Goal: Task Accomplishment & Management: Manage account settings

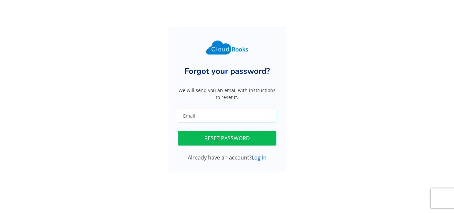
click at [212, 117] on input "text" at bounding box center [227, 116] width 98 height 14
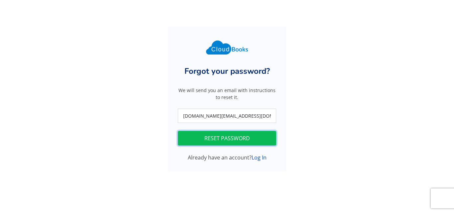
click at [259, 137] on button "RESET PASSWORD" at bounding box center [227, 138] width 98 height 15
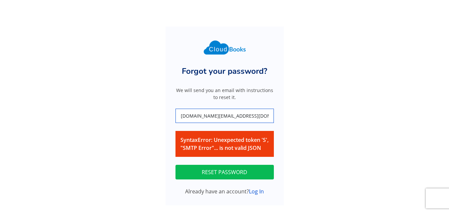
click at [258, 116] on input "shahtrade.services@gmail.com" at bounding box center [225, 116] width 98 height 14
click at [258, 117] on input "shahtrade.services@gmail.com" at bounding box center [225, 116] width 98 height 14
paste input "(globalindentorimporter"
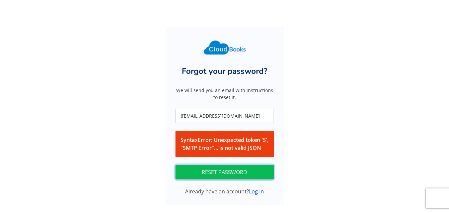
click at [239, 179] on button "RESET PASSWORD" at bounding box center [225, 172] width 98 height 15
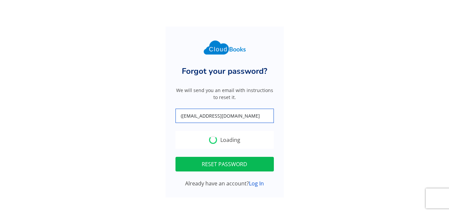
click at [182, 114] on input "(globalindentorimporter@gmail.com" at bounding box center [225, 116] width 98 height 14
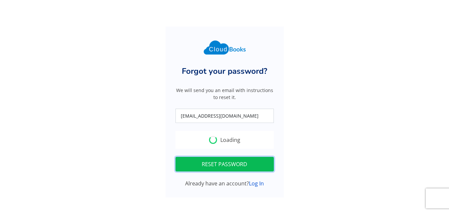
click at [260, 164] on button "RESET PASSWORD" at bounding box center [225, 164] width 98 height 15
click at [250, 168] on button "RESET PASSWORD" at bounding box center [225, 164] width 98 height 15
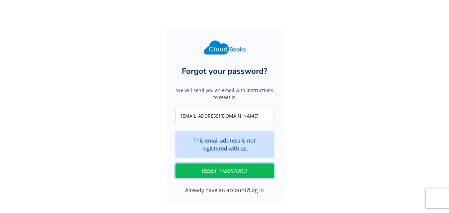
click at [254, 169] on button "RESET PASSWORD" at bounding box center [225, 171] width 98 height 15
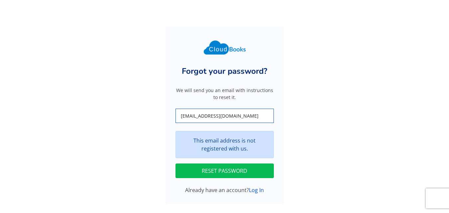
click at [263, 121] on input "globalindentorimporter@gmail.com" at bounding box center [225, 116] width 98 height 14
type input "farhanaali77@hotmail.com"
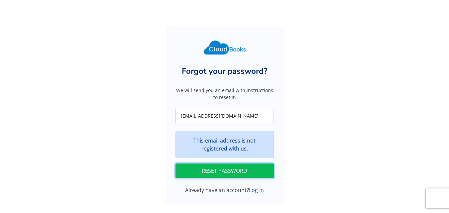
click at [247, 171] on button "RESET PASSWORD" at bounding box center [225, 171] width 98 height 15
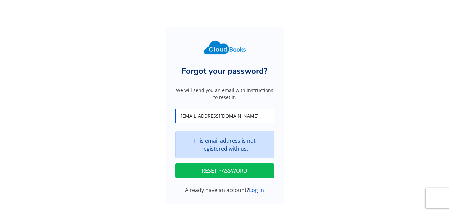
click at [248, 115] on input "farhanaali77@hotmail.com" at bounding box center [225, 116] width 98 height 14
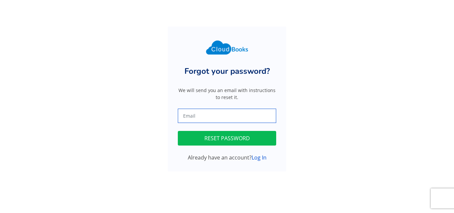
click at [208, 114] on input "text" at bounding box center [227, 116] width 98 height 14
type input "accounts@altmedia.pk"
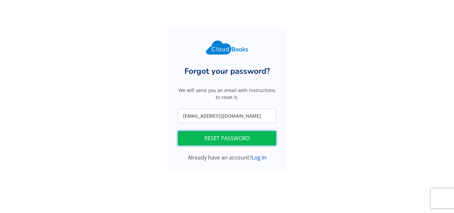
click at [220, 142] on button "RESET PASSWORD" at bounding box center [227, 138] width 98 height 15
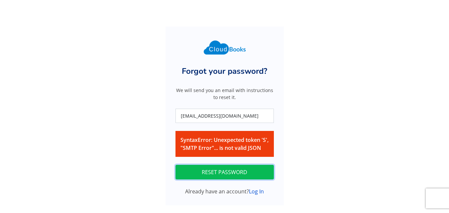
click at [243, 180] on button "RESET PASSWORD" at bounding box center [225, 172] width 98 height 15
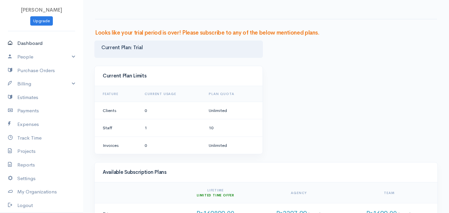
click at [31, 45] on link "Dashboard" at bounding box center [41, 44] width 83 height 14
click at [29, 84] on link "Billing" at bounding box center [41, 84] width 83 height 14
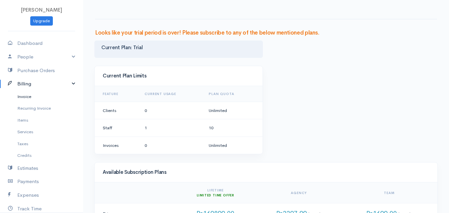
click at [26, 97] on link "Invoice" at bounding box center [41, 97] width 83 height 12
click at [47, 111] on link "Recurring Invoice" at bounding box center [41, 108] width 83 height 12
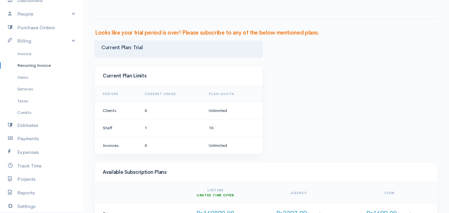
scroll to position [48, 0]
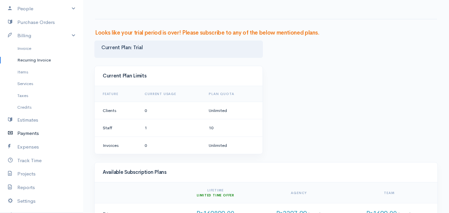
click at [24, 130] on link "Payments" at bounding box center [41, 134] width 83 height 14
drag, startPoint x: 211, startPoint y: 127, endPoint x: 229, endPoint y: 129, distance: 18.7
click at [229, 129] on td "10" at bounding box center [232, 128] width 59 height 18
click at [23, 143] on link "Expenses" at bounding box center [41, 147] width 83 height 14
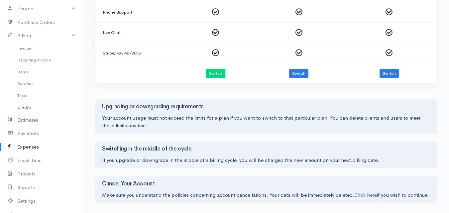
scroll to position [357, 0]
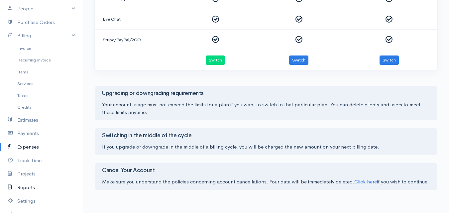
click at [23, 185] on link "Reports" at bounding box center [41, 188] width 83 height 14
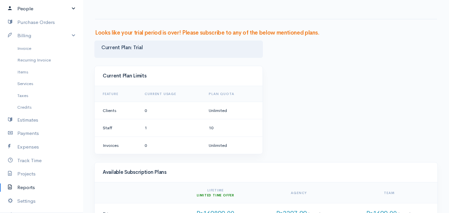
click at [60, 5] on link "People" at bounding box center [41, 9] width 83 height 14
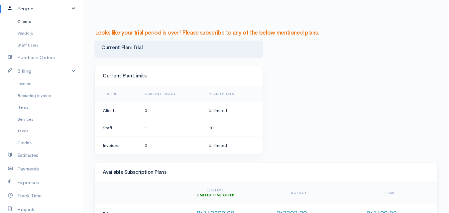
click at [27, 26] on link "Clients" at bounding box center [41, 22] width 83 height 12
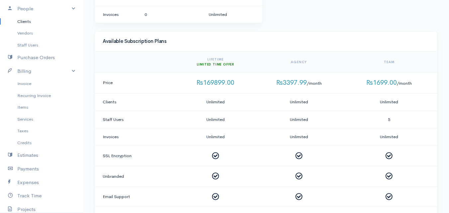
scroll to position [133, 0]
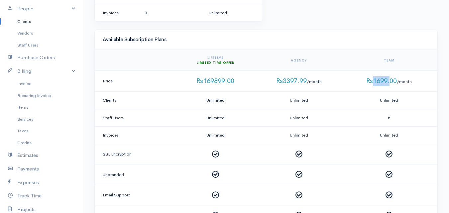
drag, startPoint x: 374, startPoint y: 80, endPoint x: 390, endPoint y: 80, distance: 16.6
click at [390, 80] on span "Rs1699.00" at bounding box center [381, 81] width 31 height 8
click at [386, 93] on td "Unlimited" at bounding box center [391, 101] width 94 height 18
drag, startPoint x: 388, startPoint y: 116, endPoint x: 404, endPoint y: 118, distance: 15.7
click at [404, 118] on td "5" at bounding box center [391, 118] width 94 height 18
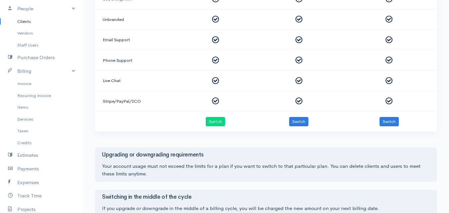
scroll to position [294, 0]
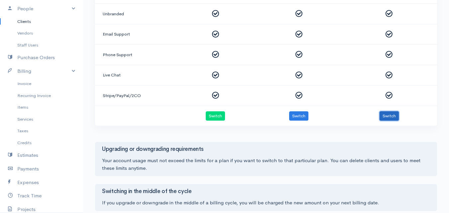
click at [394, 120] on button "Switch" at bounding box center [389, 116] width 19 height 10
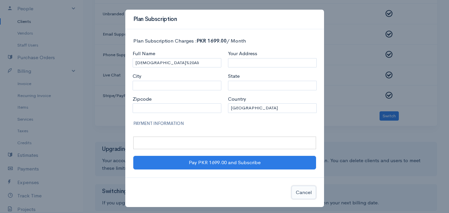
click at [305, 192] on button "Cancel" at bounding box center [304, 193] width 25 height 14
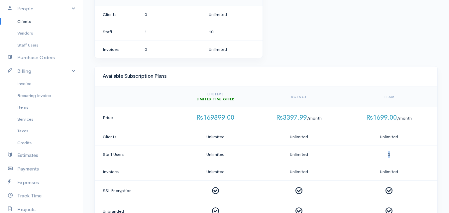
scroll to position [92, 0]
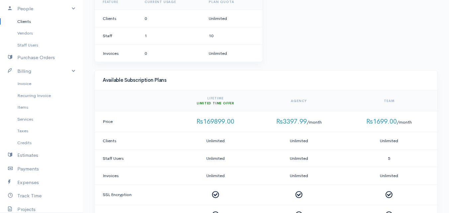
click at [427, 129] on td "Rs1699.00 /month" at bounding box center [391, 121] width 94 height 21
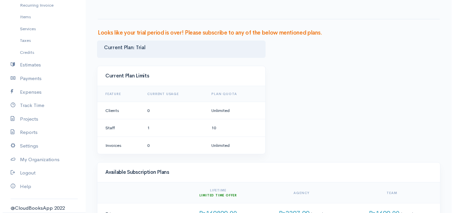
scroll to position [142, 0]
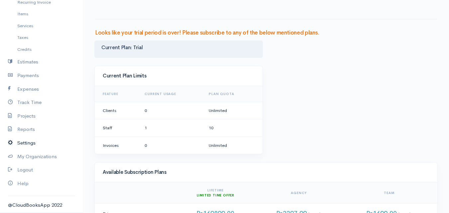
click at [29, 141] on link "Settings" at bounding box center [41, 143] width 83 height 14
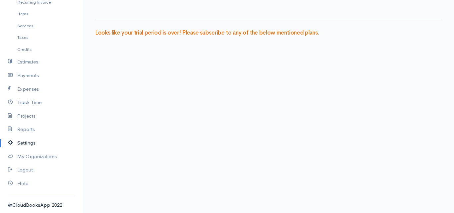
click at [351, 95] on body "[PERSON_NAME] Upgrade Dashboard People Clients Vendors Staff Users Purchase Ord…" at bounding box center [227, 106] width 454 height 213
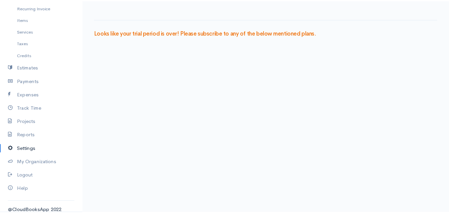
scroll to position [140, 0]
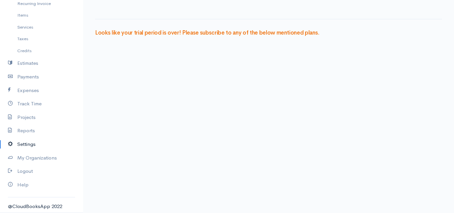
click at [20, 145] on link "Settings" at bounding box center [41, 145] width 83 height 14
click at [30, 159] on link "My Organizations" at bounding box center [41, 158] width 83 height 14
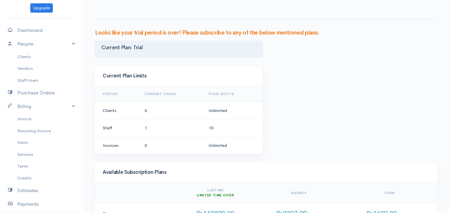
scroll to position [2, 0]
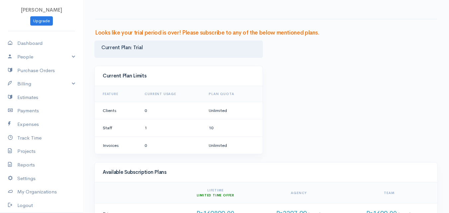
scroll to position [36, 0]
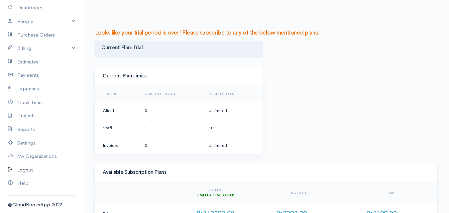
click at [31, 169] on link "Logout" at bounding box center [41, 170] width 83 height 14
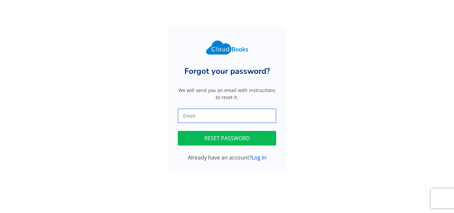
click at [207, 121] on input "text" at bounding box center [227, 116] width 98 height 14
type input "shahtrade.services@gmail.com"
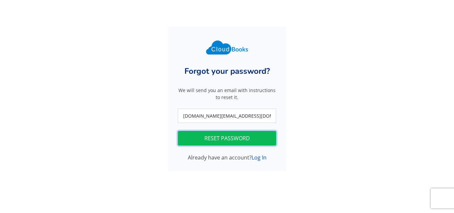
click at [243, 142] on button "RESET PASSWORD" at bounding box center [227, 138] width 98 height 15
